Goal: Navigation & Orientation: Find specific page/section

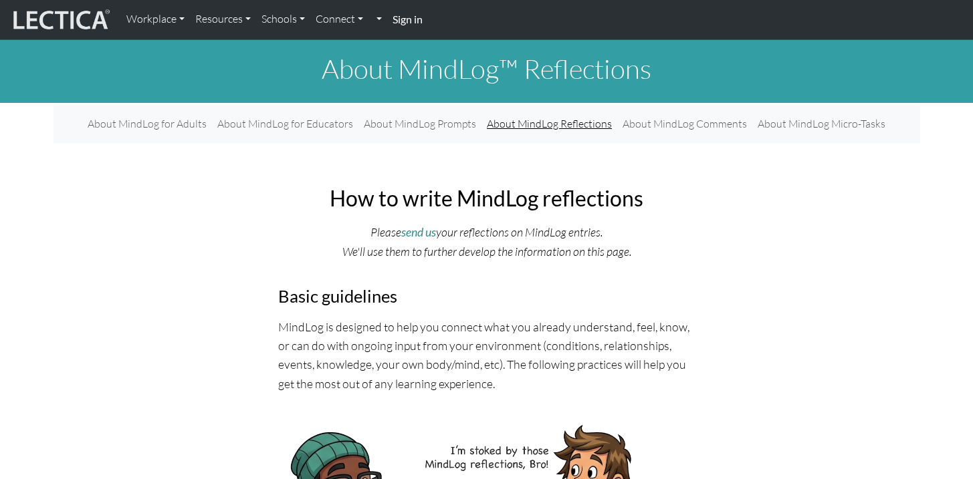
click at [518, 128] on link "About MindLog Reflections" at bounding box center [549, 123] width 136 height 27
click at [673, 130] on link "MindLog Micro-Tasks" at bounding box center [683, 123] width 108 height 27
